Goal: Task Accomplishment & Management: Use online tool/utility

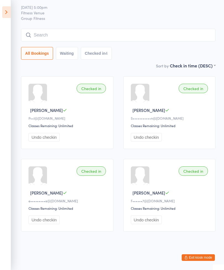
click at [108, 29] on input "search" at bounding box center [118, 35] width 195 height 13
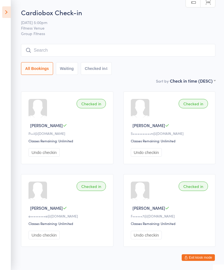
click at [9, 12] on icon at bounding box center [6, 12] width 9 height 12
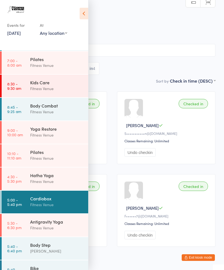
scroll to position [24, 0]
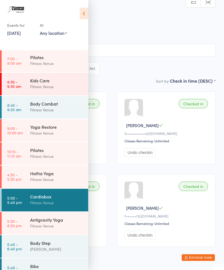
click at [55, 244] on div "Body Step" at bounding box center [56, 243] width 53 height 6
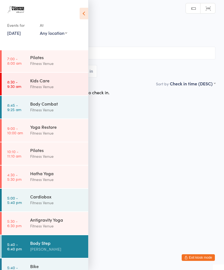
click at [84, 10] on icon at bounding box center [84, 14] width 9 height 12
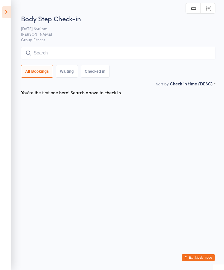
click at [120, 44] on div "Body Step Check-in 15 Sep 5:40pm Jane Streeter Group Fitness Manual search Scan…" at bounding box center [118, 47] width 195 height 67
click at [161, 50] on input "search" at bounding box center [118, 53] width 195 height 13
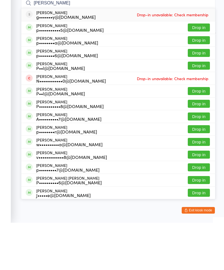
type input "Paul"
click at [198, 84] on button "Drop in" at bounding box center [199, 88] width 22 height 8
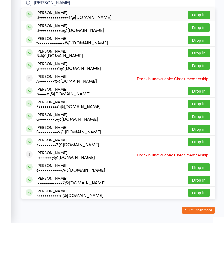
type input "Brian"
click at [193, 58] on button "Drop in" at bounding box center [199, 62] width 22 height 8
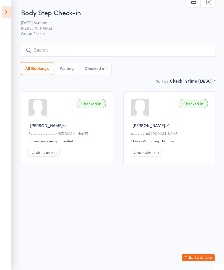
click at [105, 49] on input "search" at bounding box center [118, 50] width 195 height 13
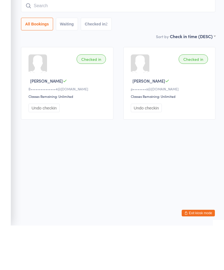
click at [107, 87] on div "Checked in Brian P B•••••••••••••••4@gmail.com Classes Remaining: Unlimited Und…" at bounding box center [118, 128] width 205 height 83
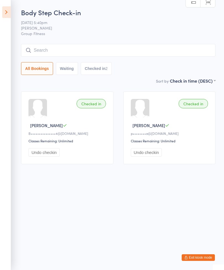
click at [119, 50] on input "search" at bounding box center [118, 50] width 195 height 13
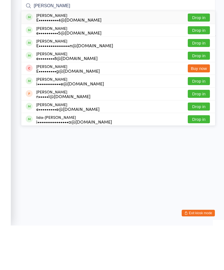
type input "Emily"
click at [199, 147] on button "Drop in" at bounding box center [199, 151] width 22 height 8
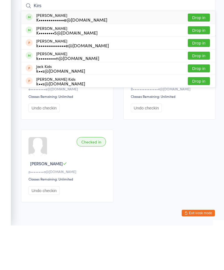
type input "Kirs"
click at [200, 58] on button "Drop in" at bounding box center [199, 62] width 22 height 8
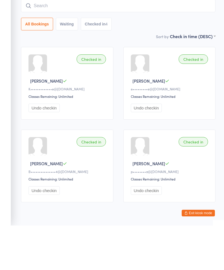
click at [92, 44] on input "search" at bounding box center [118, 50] width 195 height 13
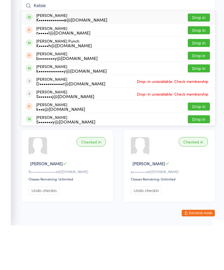
type input "Kelsie"
click at [200, 58] on button "Drop in" at bounding box center [199, 62] width 22 height 8
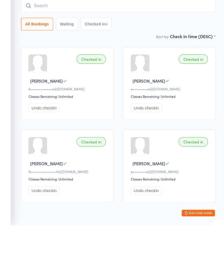
scroll to position [24, 0]
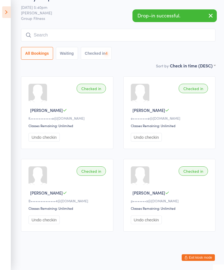
click at [115, 29] on input "search" at bounding box center [118, 35] width 195 height 13
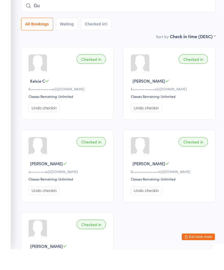
type input "G"
type input "D"
type input "P"
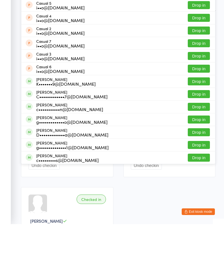
type input "Casu"
click at [201, 98] on button "Drop in" at bounding box center [199, 102] width 22 height 8
